Goal: Navigation & Orientation: Find specific page/section

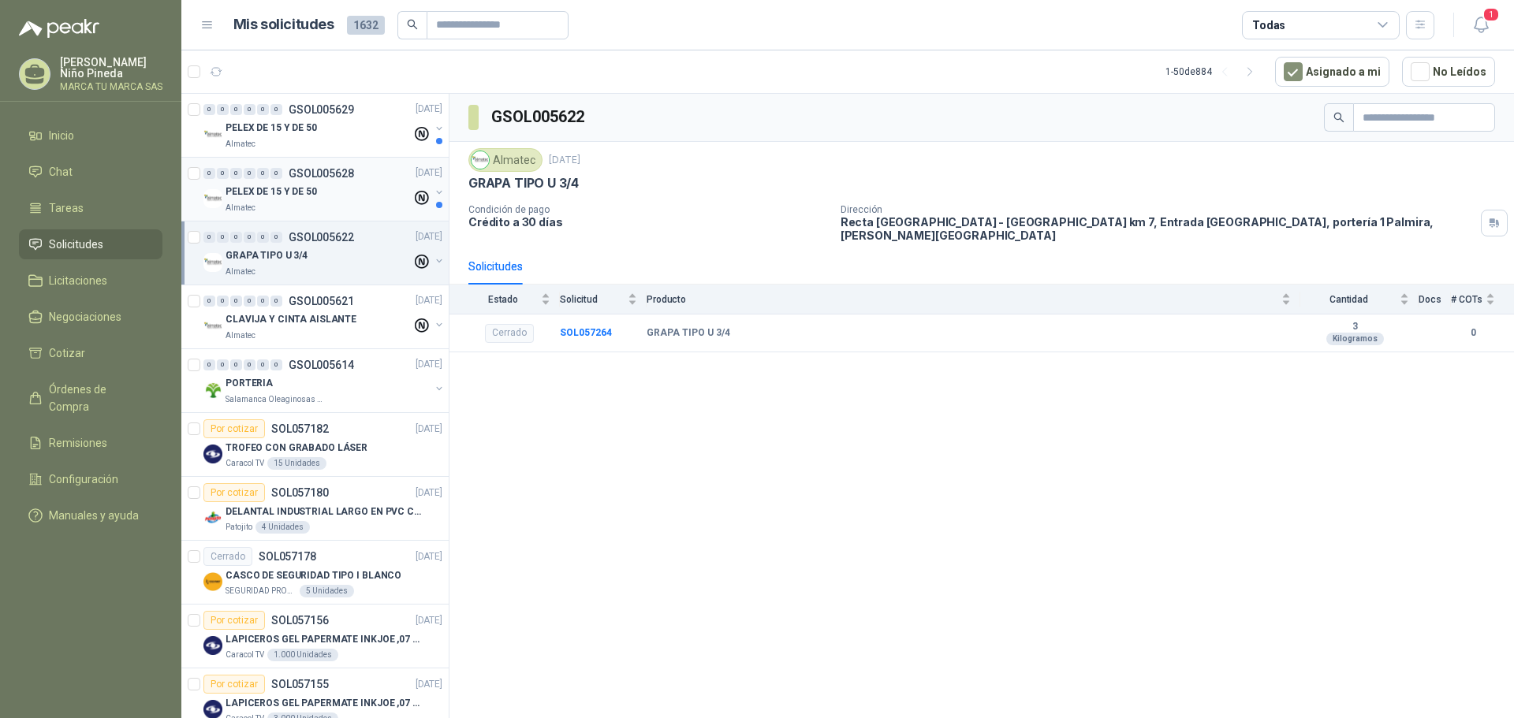
click at [342, 188] on div "PELEX DE 15 Y DE 50" at bounding box center [319, 192] width 186 height 19
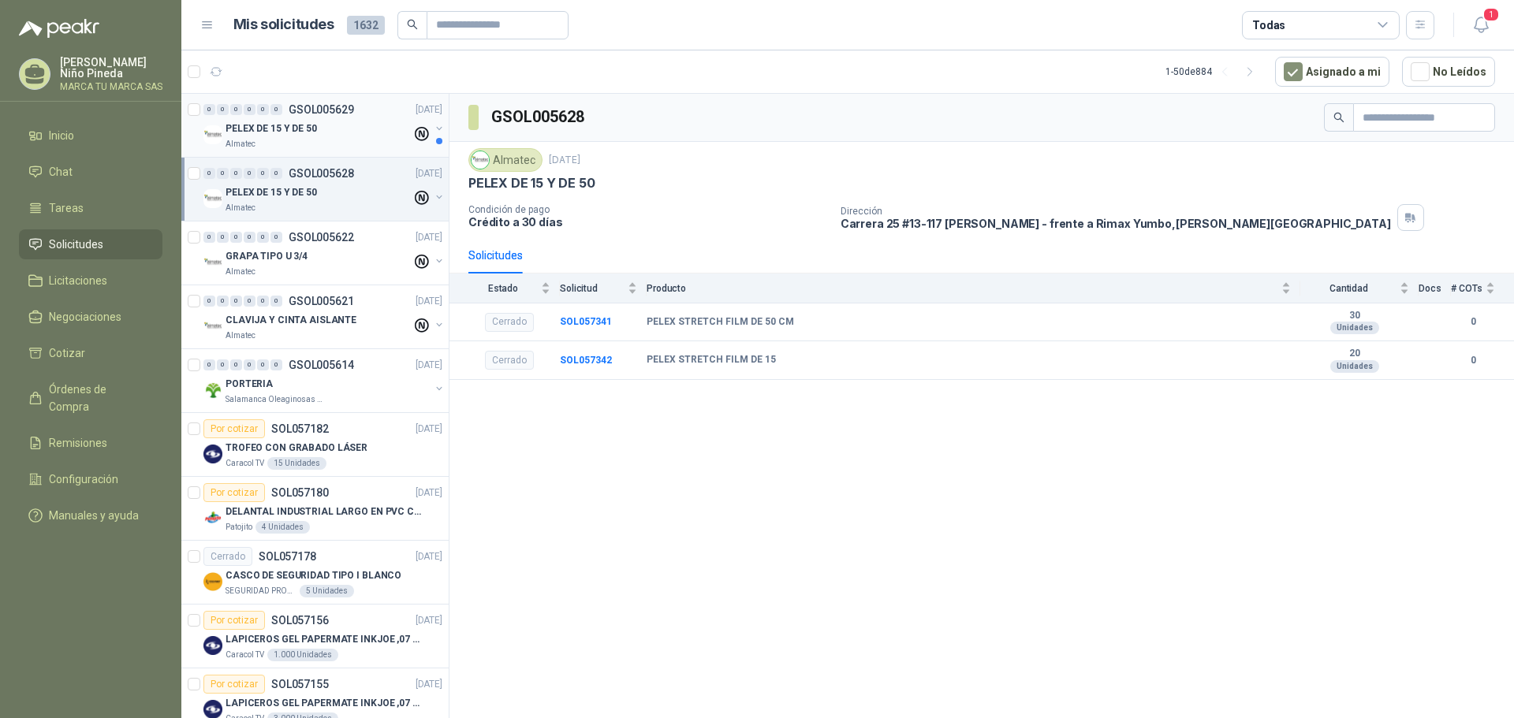
click at [345, 134] on div "PELEX DE 15 Y DE 50" at bounding box center [319, 128] width 186 height 19
